Goal: Information Seeking & Learning: Learn about a topic

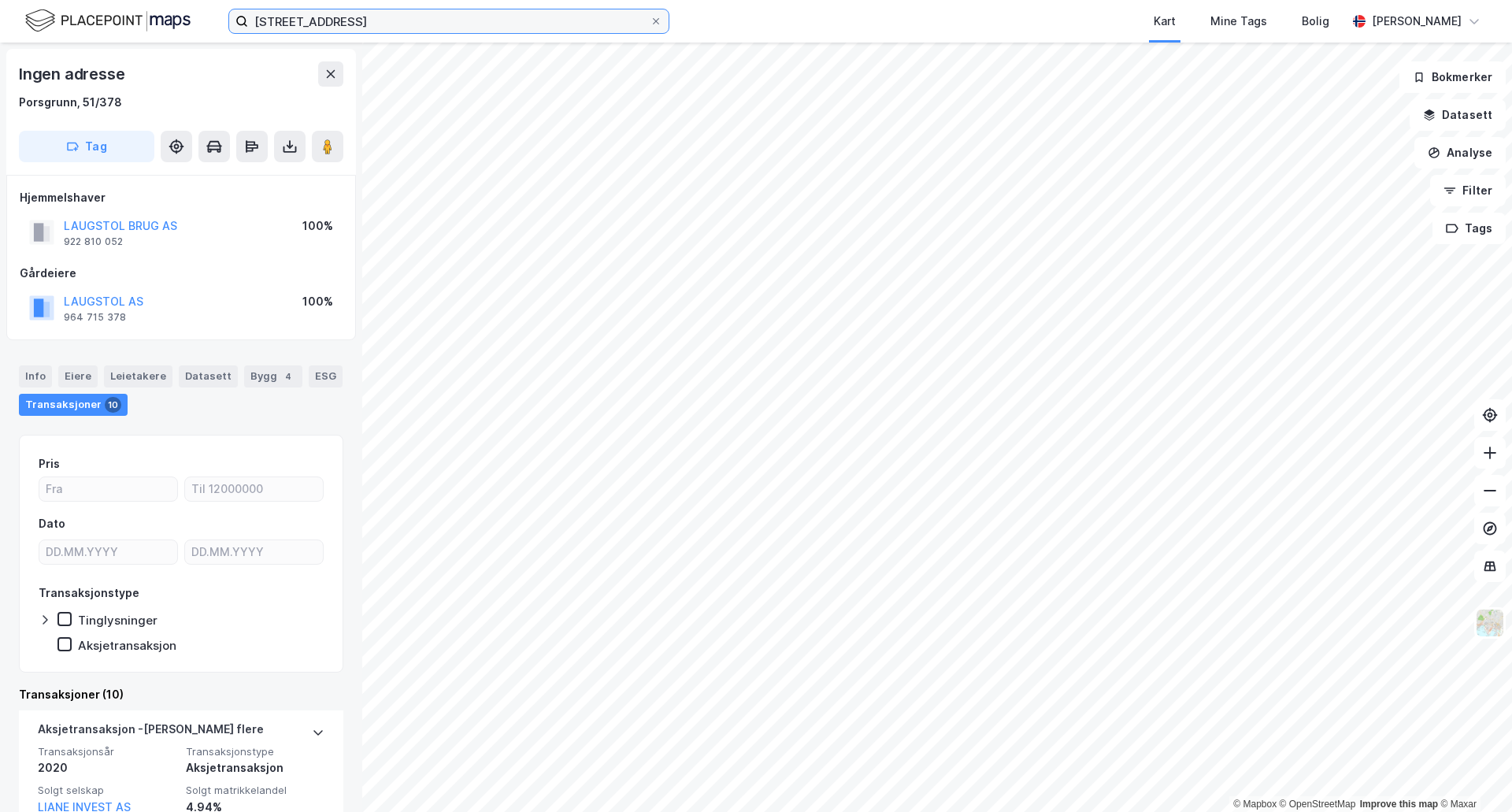
click at [375, 20] on input "[STREET_ADDRESS]" at bounding box center [448, 21] width 402 height 24
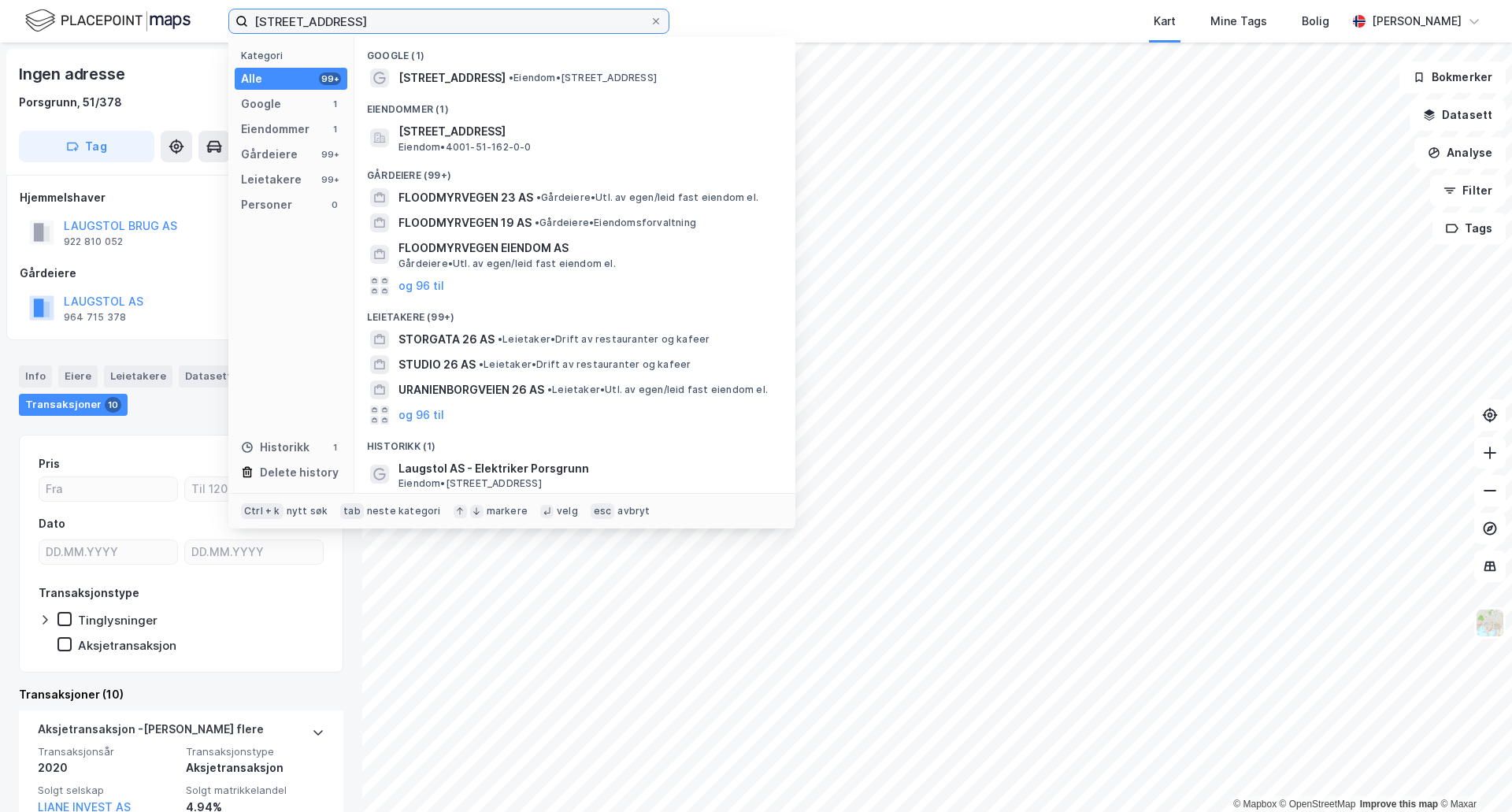
click at [375, 20] on input "[STREET_ADDRESS]" at bounding box center [448, 21] width 402 height 24
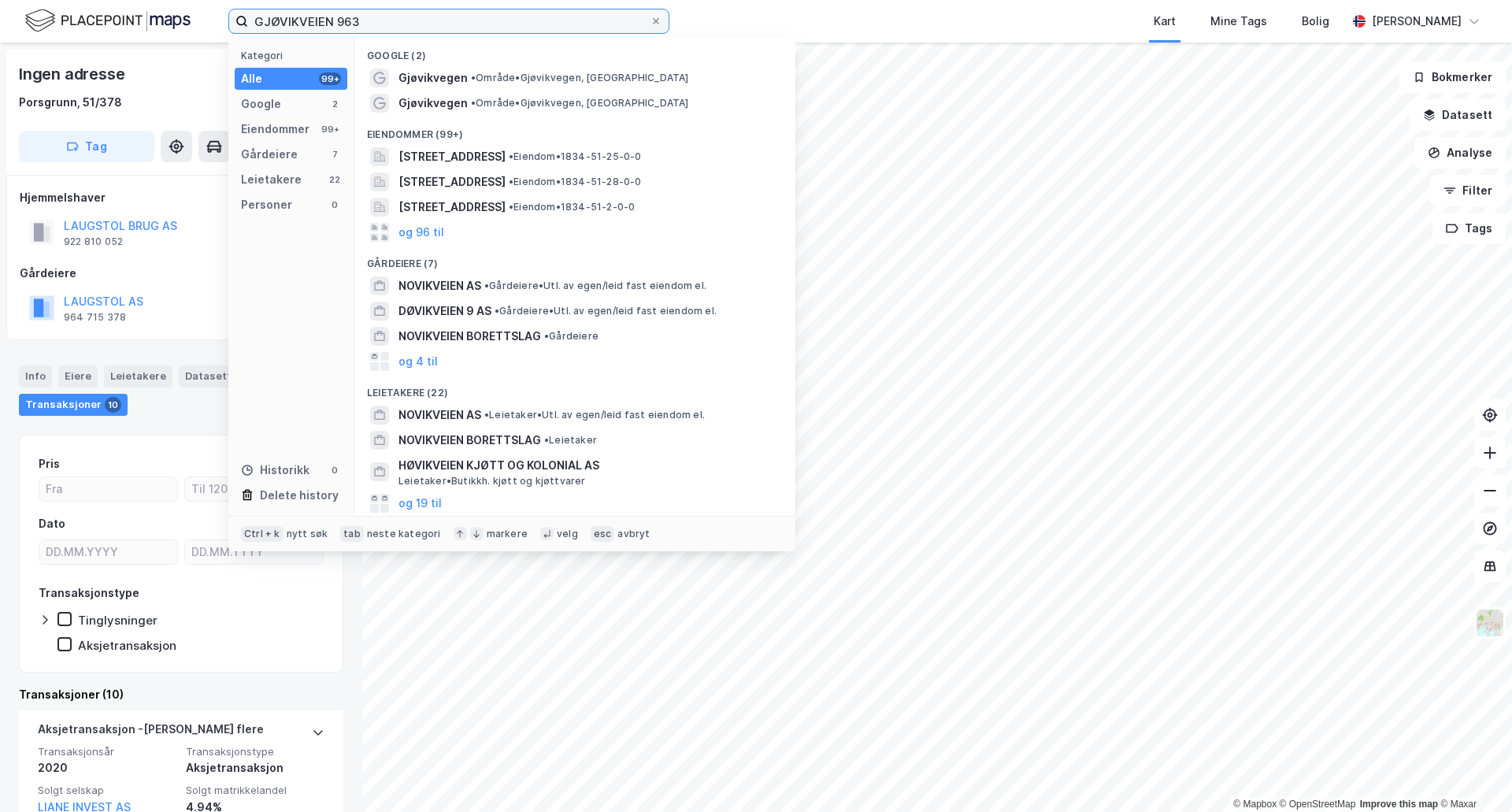
type input "GJØVIKVEIEN 963"
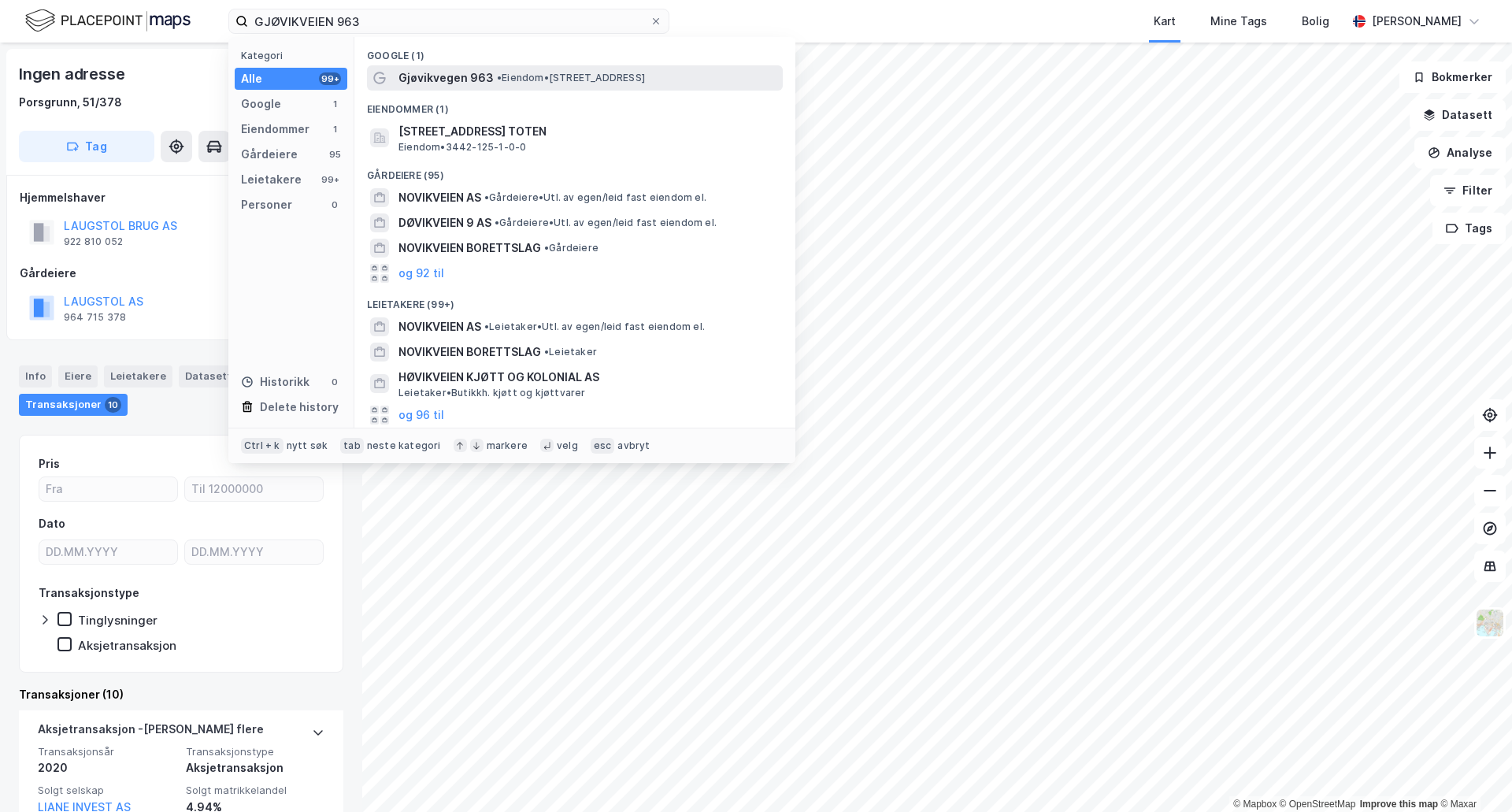
click at [477, 72] on span "Gjøvikvegen 963" at bounding box center [445, 78] width 95 height 19
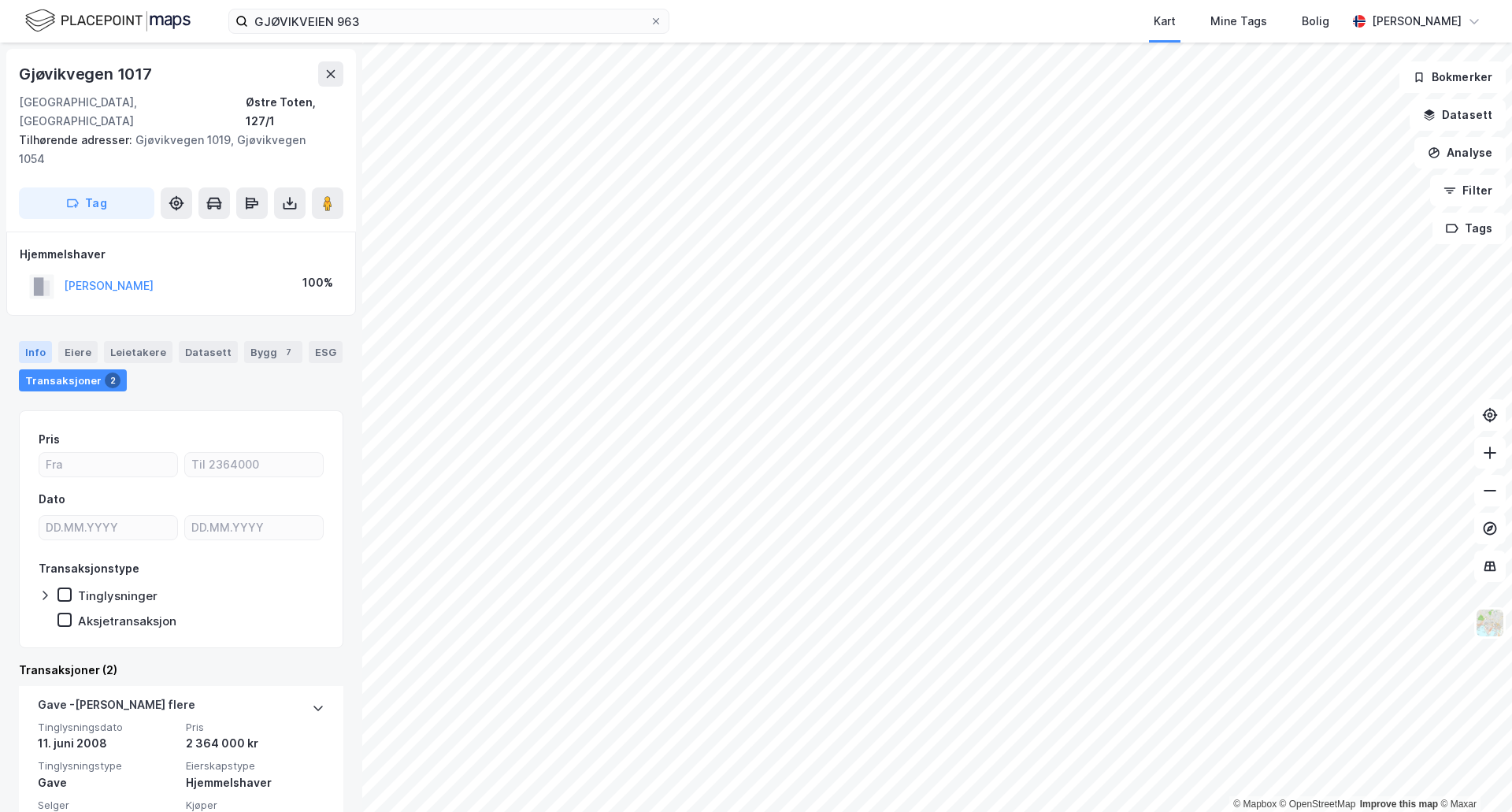
click at [25, 341] on div "Info" at bounding box center [36, 352] width 33 height 22
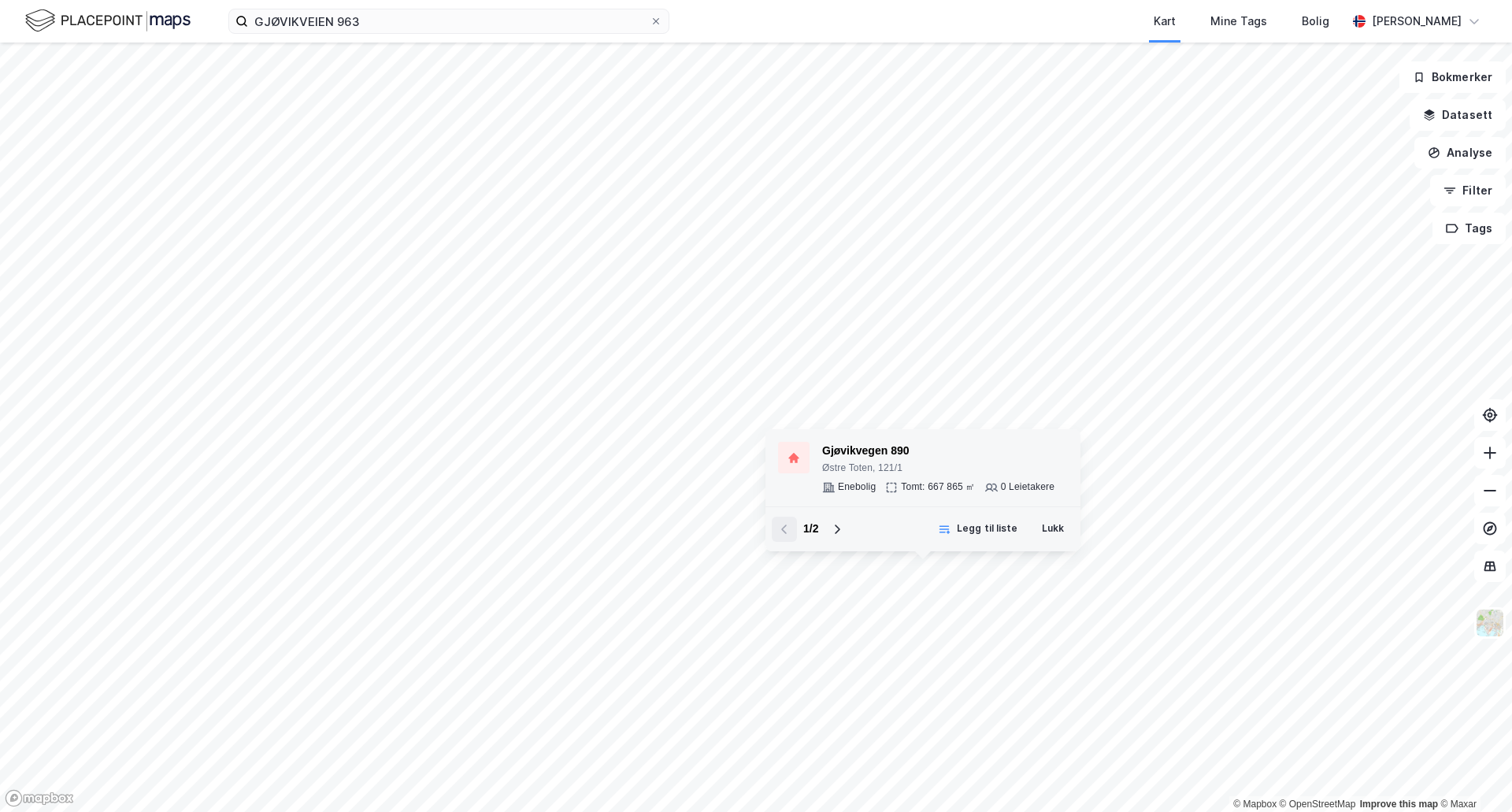
click at [932, 474] on div "Østre Toten, 121/1" at bounding box center [938, 468] width 232 height 12
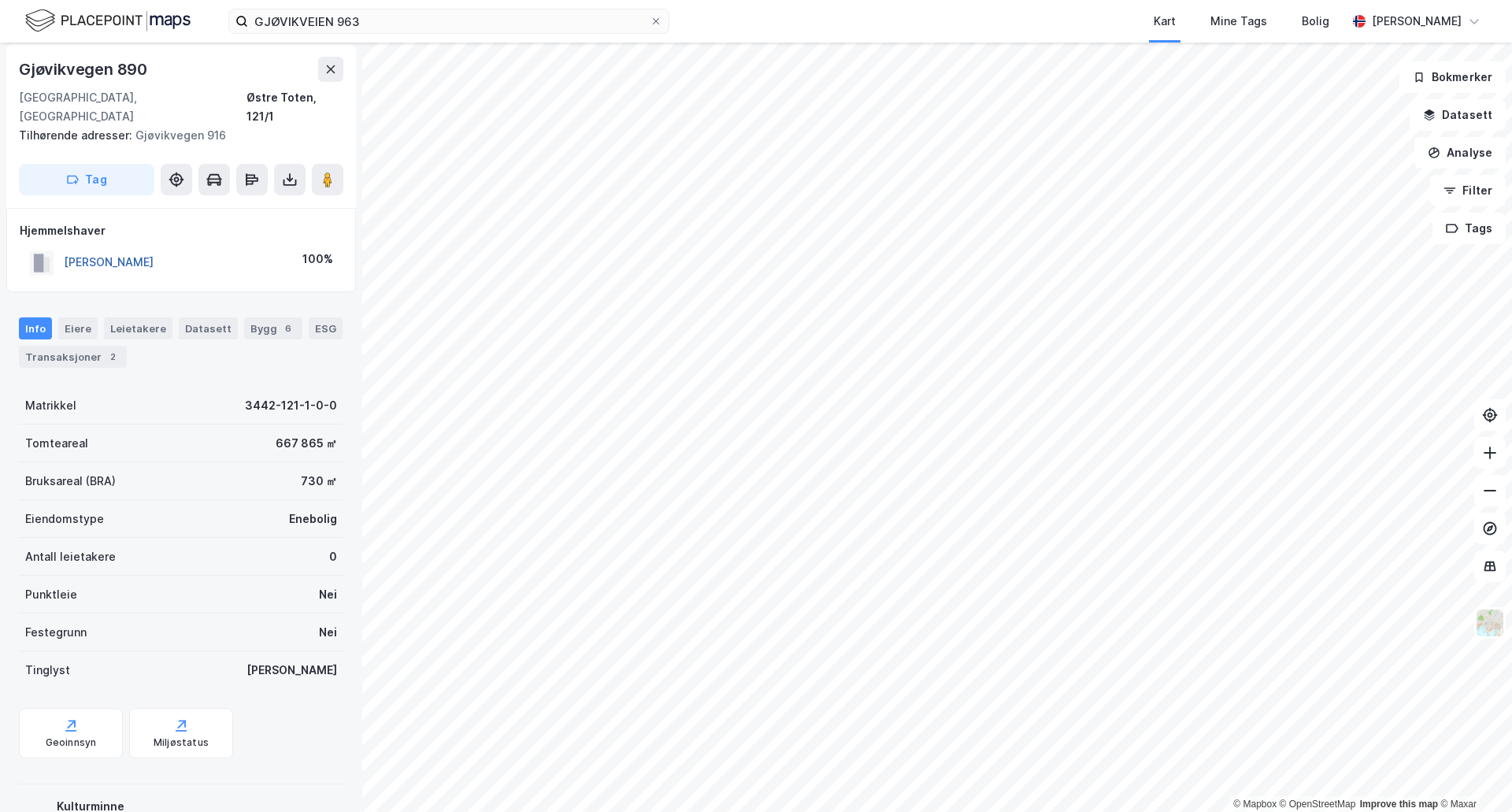
click at [0, 0] on button "[PERSON_NAME]" at bounding box center [0, 0] width 0 height 0
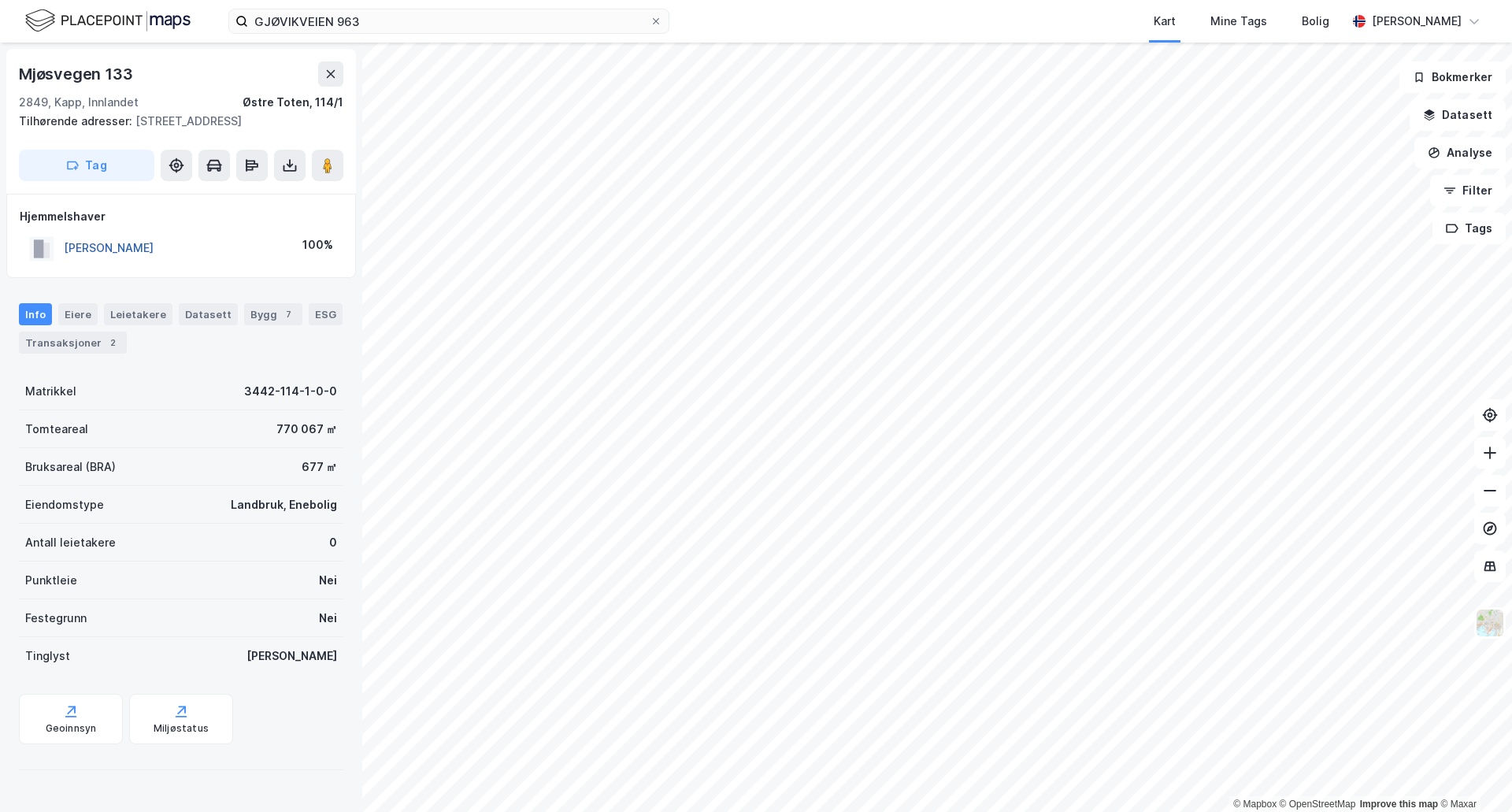
click at [0, 0] on button "[PERSON_NAME]" at bounding box center [0, 0] width 0 height 0
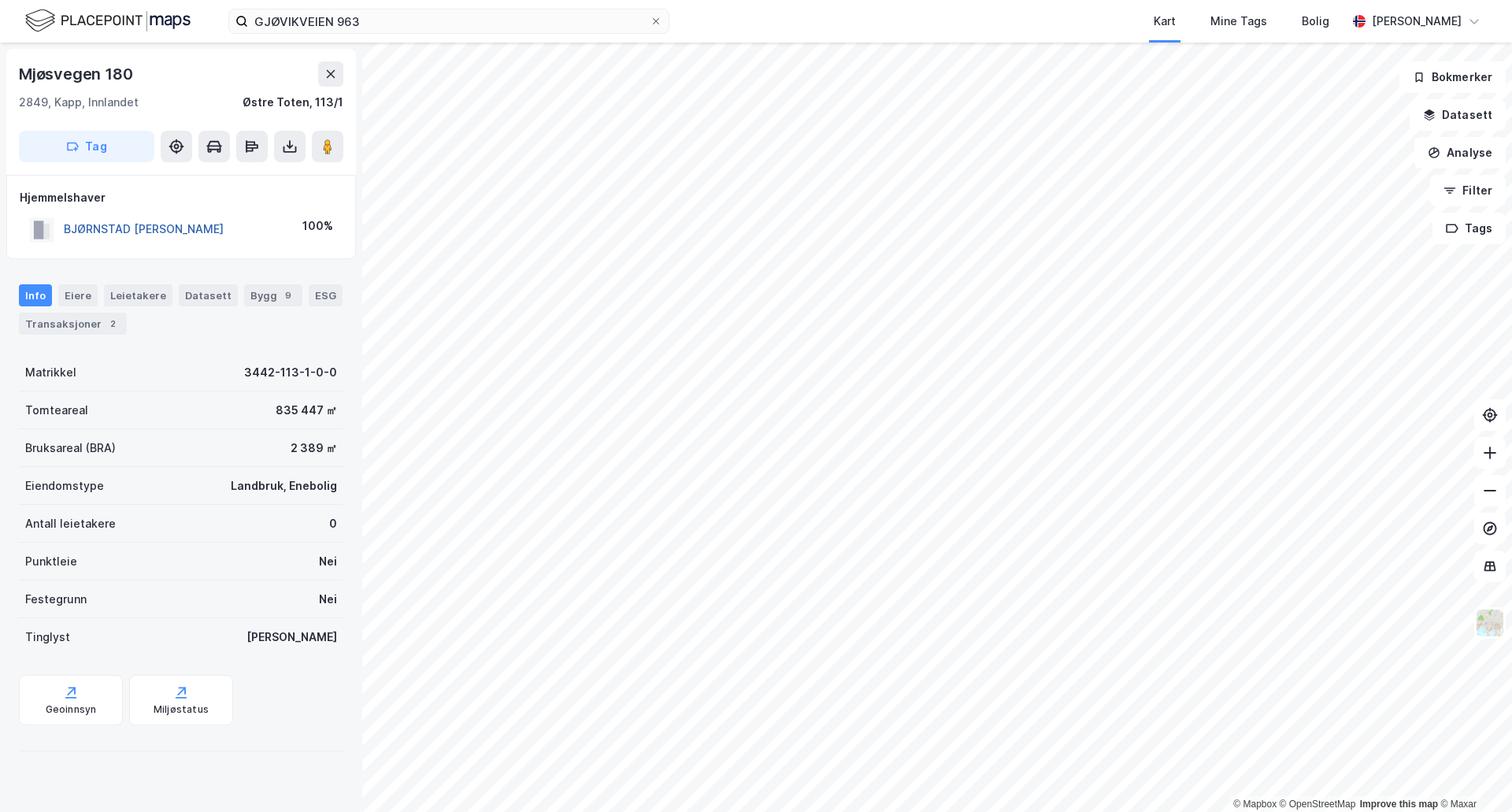
click at [0, 0] on button "BJØRNSTAD [PERSON_NAME]" at bounding box center [0, 0] width 0 height 0
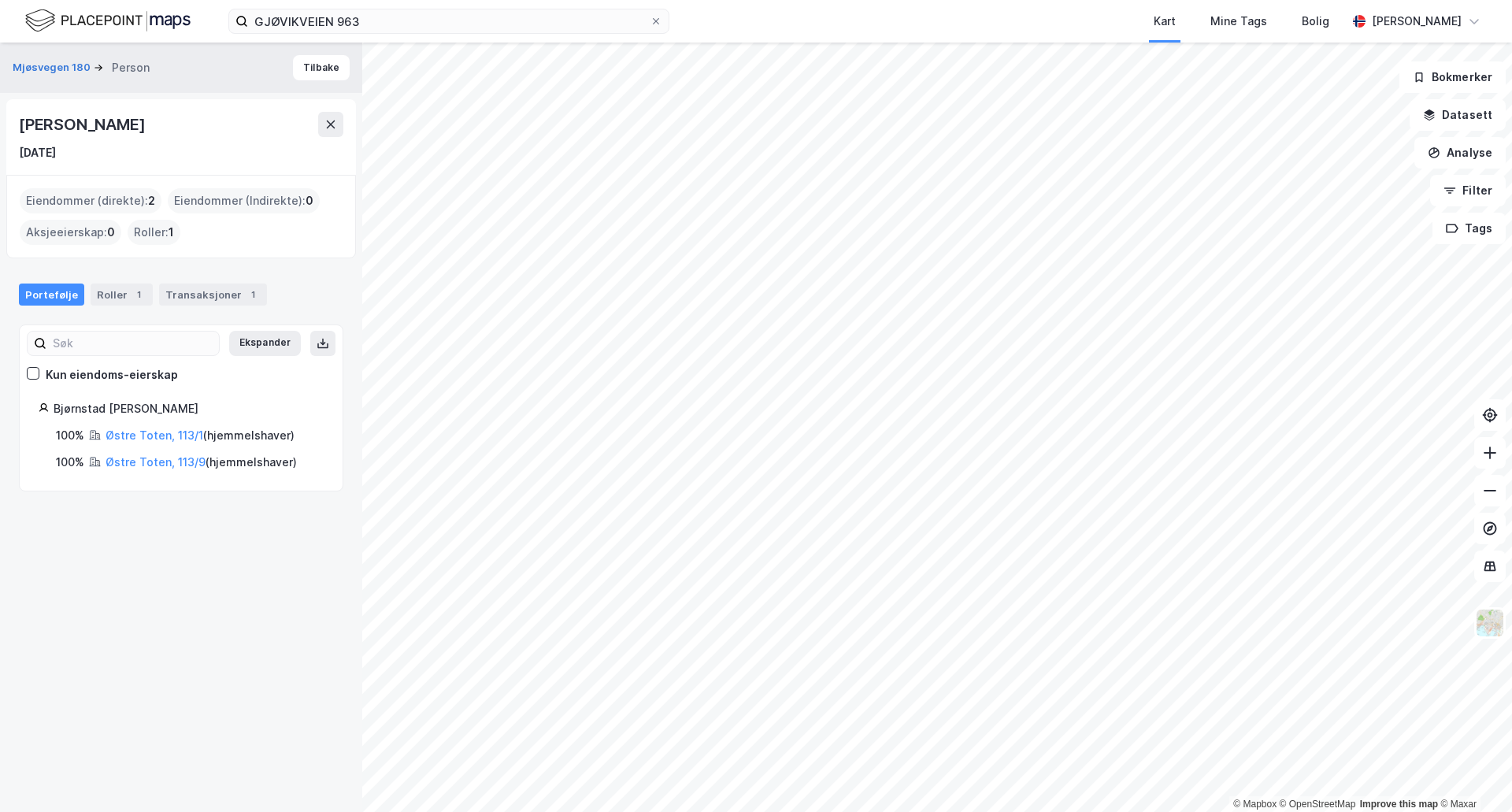
click at [1491, 811] on html "GJØVIKVEIEN 963 Kart Mine Tags Bolig [PERSON_NAME] © Mapbox © OpenStreetMap Imp…" at bounding box center [756, 406] width 1512 height 812
